Goal: Transaction & Acquisition: Obtain resource

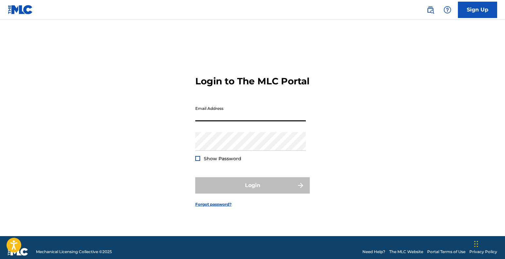
type input "[EMAIL_ADDRESS][DOMAIN_NAME]"
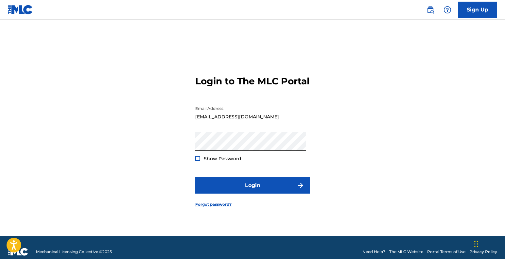
click at [196, 161] on div at bounding box center [197, 158] width 5 height 5
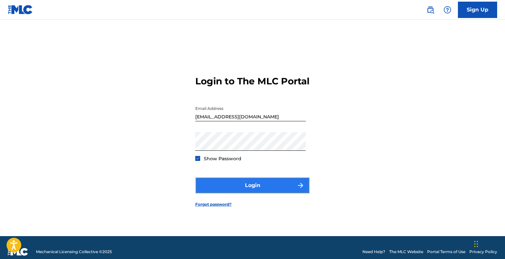
click at [228, 193] on button "Login" at bounding box center [252, 185] width 114 height 16
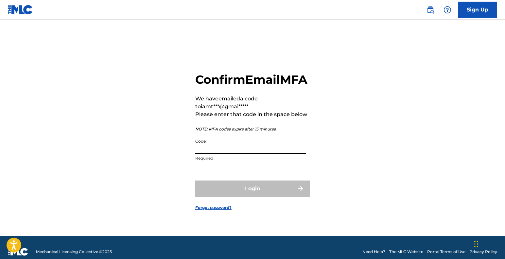
click at [215, 154] on input "Code" at bounding box center [250, 144] width 111 height 19
paste input "493532"
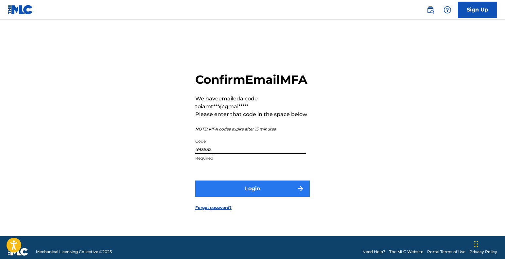
type input "493532"
click at [251, 197] on button "Login" at bounding box center [252, 189] width 114 height 16
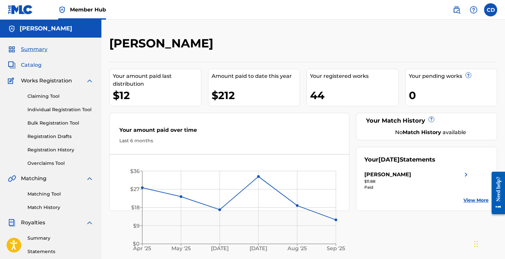
click at [33, 67] on span "Catalog" at bounding box center [31, 65] width 21 height 8
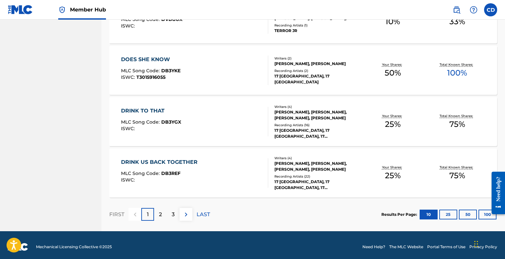
scroll to position [490, 0]
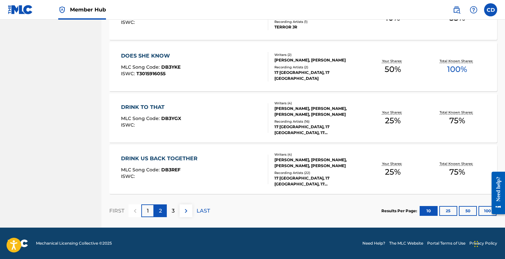
click at [163, 216] on div "2" at bounding box center [160, 210] width 13 height 13
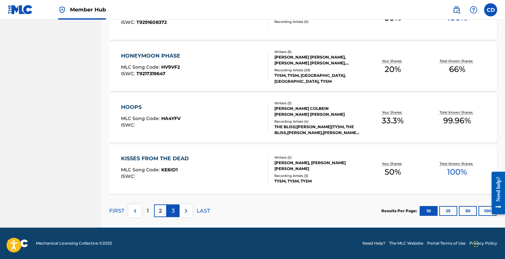
click at [173, 210] on p "3" at bounding box center [173, 211] width 3 height 8
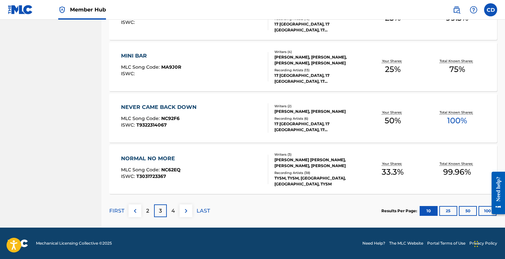
scroll to position [489, 0]
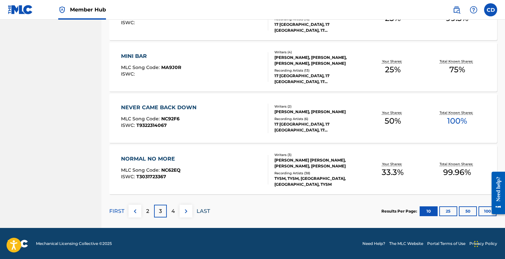
click at [202, 211] on p "LAST" at bounding box center [203, 211] width 13 height 8
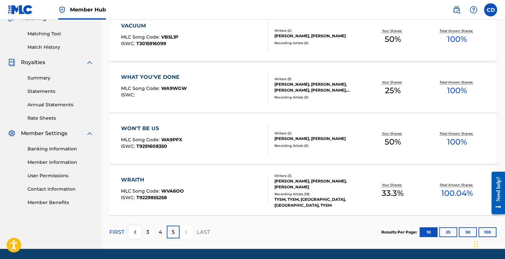
scroll to position [182, 0]
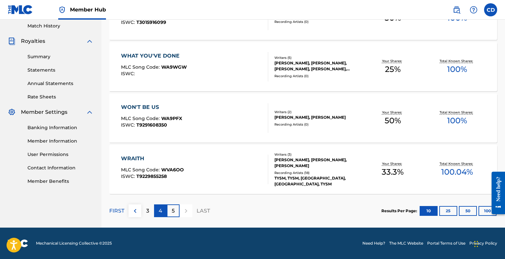
click at [162, 210] on p "4" at bounding box center [161, 211] width 4 height 8
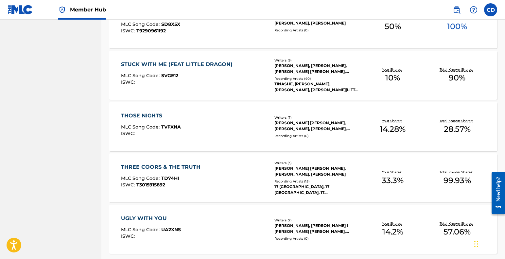
scroll to position [490, 0]
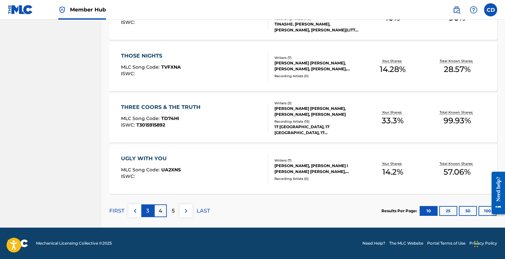
click at [148, 208] on p "3" at bounding box center [147, 211] width 3 height 8
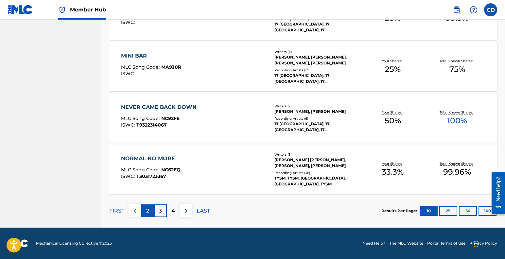
click at [150, 210] on div "2" at bounding box center [147, 210] width 13 height 13
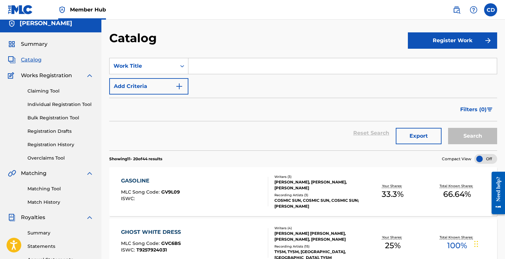
scroll to position [0, 0]
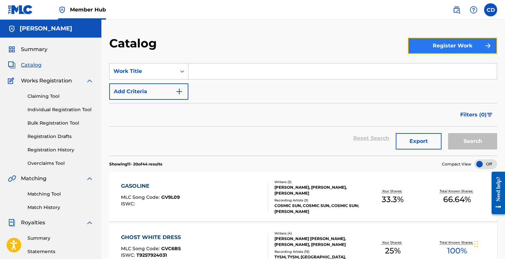
click at [431, 48] on button "Register Work" at bounding box center [452, 46] width 89 height 16
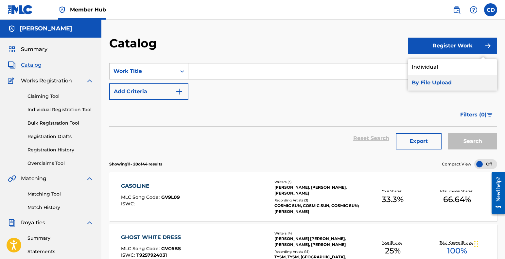
click at [427, 81] on link "By File Upload" at bounding box center [452, 83] width 89 height 16
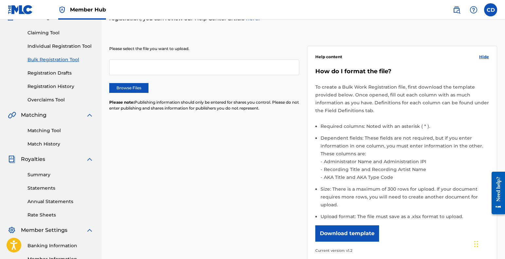
scroll to position [68, 0]
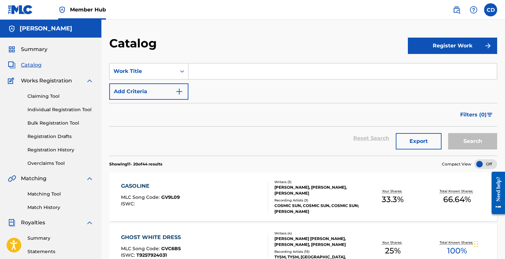
click at [250, 71] on input "Search Form" at bounding box center [342, 71] width 308 height 16
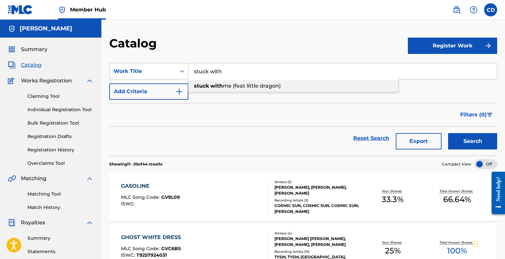
click at [265, 86] on span "me (feat little dragon)" at bounding box center [252, 86] width 58 height 6
type input "stuck with me (feat little dragon)"
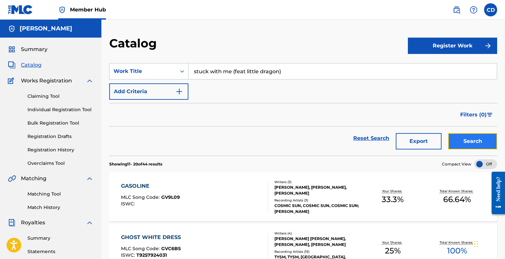
click at [465, 146] on button "Search" at bounding box center [472, 141] width 49 height 16
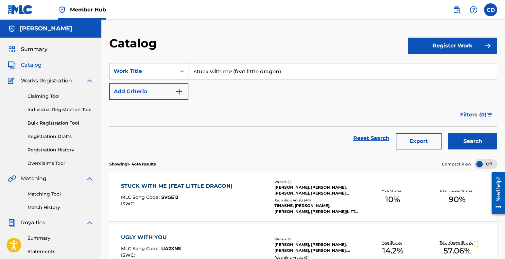
click at [320, 70] on input "stuck with me (feat little dragon)" at bounding box center [342, 71] width 308 height 16
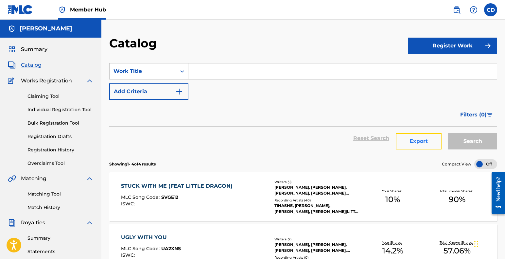
click at [413, 140] on button "Export" at bounding box center [419, 141] width 46 height 16
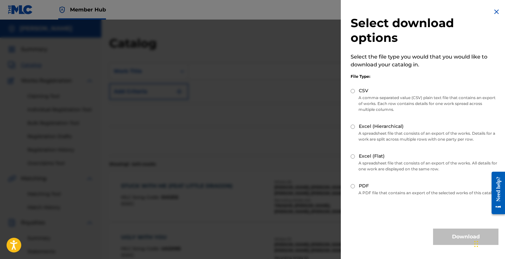
click at [353, 156] on input "Excel (Flat)" at bounding box center [353, 156] width 4 height 4
radio input "true"
click at [447, 245] on button "Download" at bounding box center [465, 237] width 65 height 16
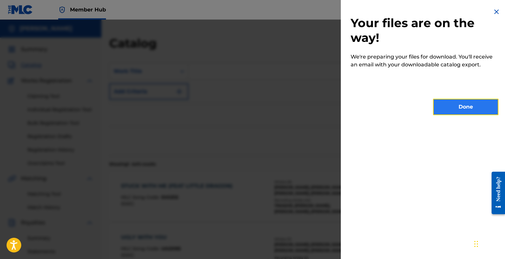
click at [447, 109] on button "Done" at bounding box center [465, 107] width 65 height 16
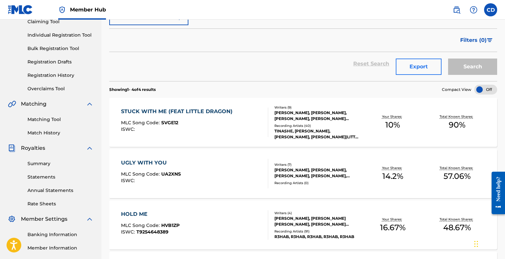
scroll to position [124, 0]
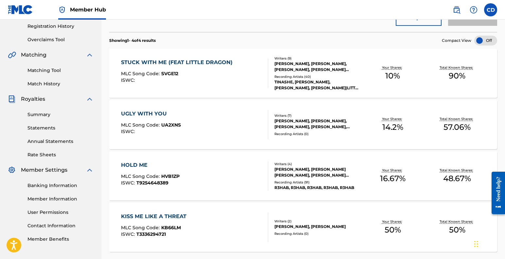
click at [482, 39] on div at bounding box center [485, 41] width 23 height 10
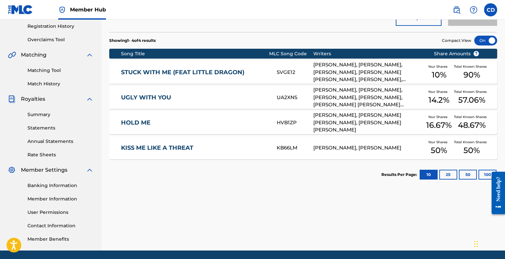
click at [490, 40] on div at bounding box center [485, 41] width 23 height 10
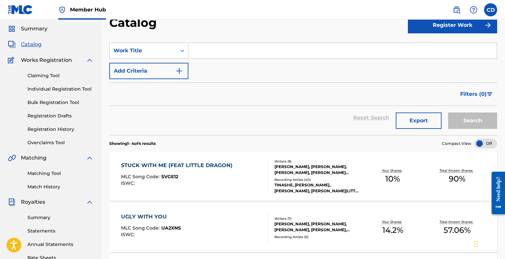
scroll to position [23, 0]
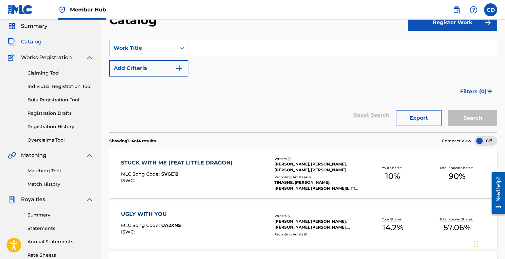
click at [381, 116] on div "Reset Search Export Search" at bounding box center [303, 115] width 388 height 24
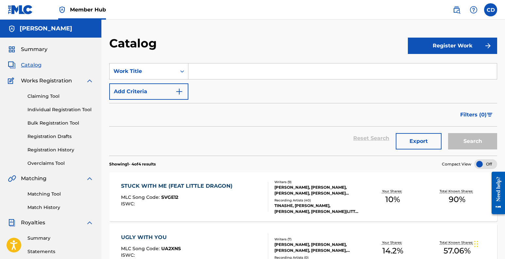
click at [30, 67] on span "Catalog" at bounding box center [31, 65] width 21 height 8
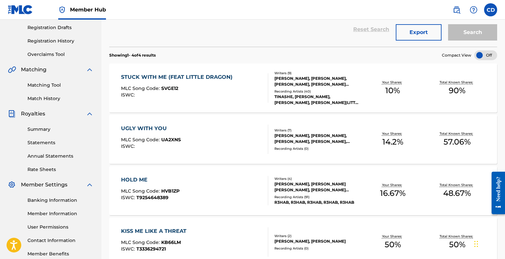
scroll to position [100, 0]
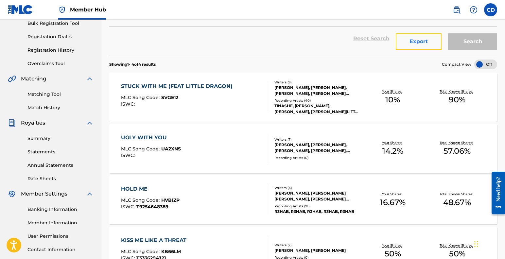
click at [415, 43] on button "Export" at bounding box center [419, 41] width 46 height 16
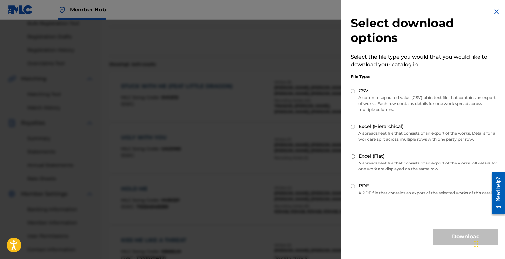
click at [495, 11] on img at bounding box center [497, 12] width 8 height 8
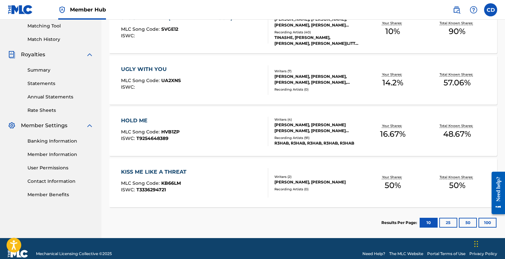
scroll to position [167, 0]
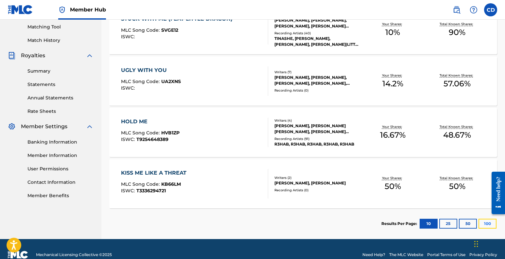
click at [485, 224] on button "100" at bounding box center [488, 224] width 18 height 10
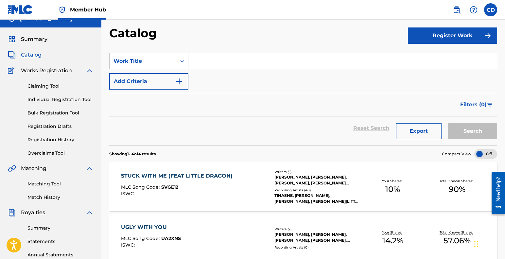
scroll to position [11, 0]
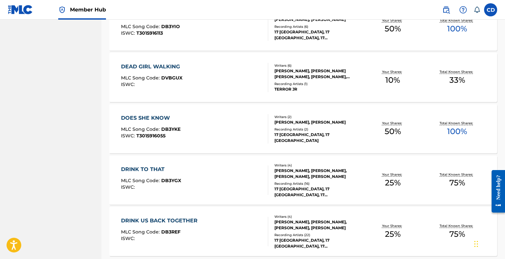
scroll to position [490, 0]
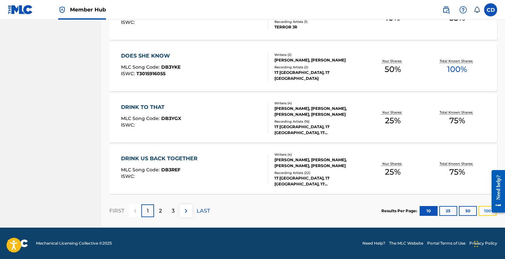
click at [484, 210] on button "100" at bounding box center [488, 211] width 18 height 10
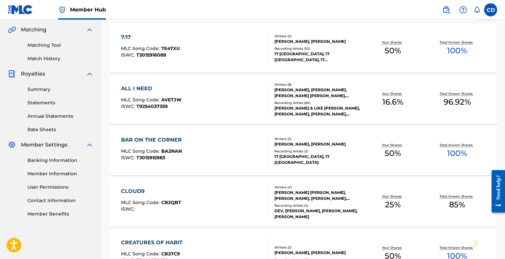
scroll to position [0, 0]
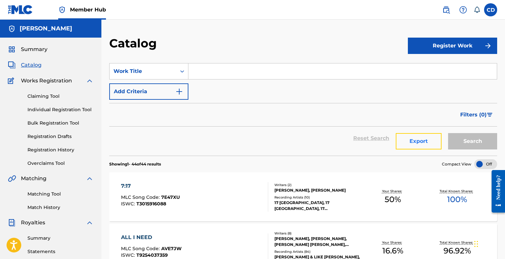
click at [427, 143] on button "Export" at bounding box center [419, 141] width 46 height 16
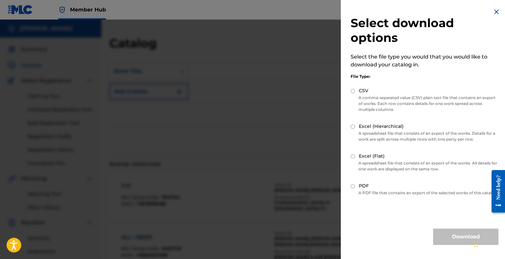
click at [378, 156] on label "Excel (Flat)" at bounding box center [372, 156] width 26 height 7
click at [355, 156] on input "Excel (Flat)" at bounding box center [353, 156] width 4 height 4
radio input "true"
click at [447, 242] on button "Download" at bounding box center [465, 237] width 65 height 16
